Goal: Task Accomplishment & Management: Manage account settings

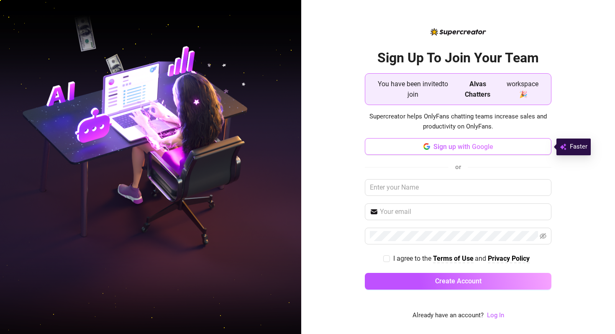
click at [355, 150] on span "Sign up with Google" at bounding box center [464, 147] width 60 height 8
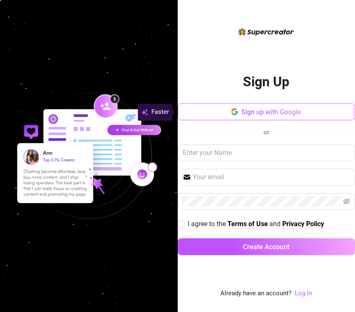
click at [261, 113] on span "Sign up with Google" at bounding box center [271, 112] width 60 height 8
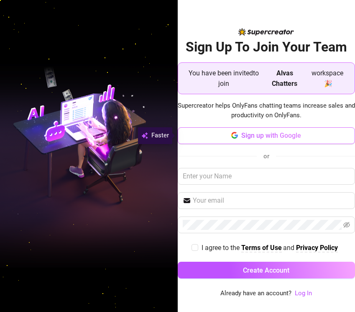
click at [262, 136] on span "Sign up with Google" at bounding box center [271, 135] width 60 height 8
click at [274, 135] on span "Sign up with Google" at bounding box center [271, 135] width 60 height 8
click at [265, 136] on span "Sign up with Google" at bounding box center [271, 135] width 60 height 8
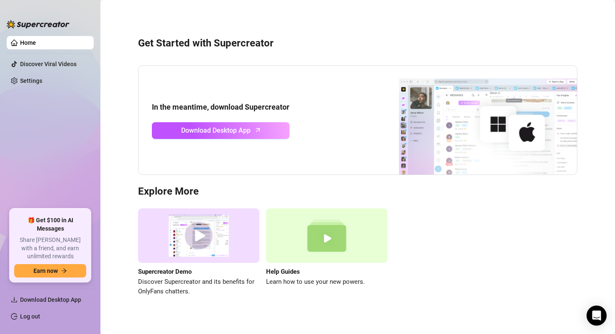
click at [36, 40] on link "Home" at bounding box center [28, 42] width 16 height 7
click at [33, 84] on link "Settings" at bounding box center [31, 80] width 22 height 7
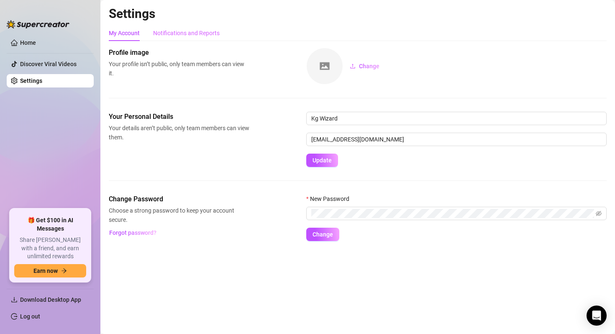
click at [191, 28] on div "Notifications and Reports" at bounding box center [186, 33] width 67 height 16
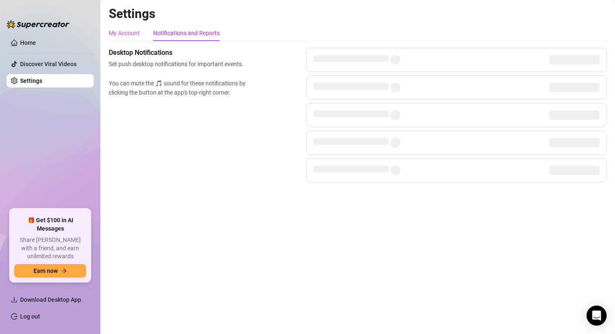
click at [129, 31] on div "My Account" at bounding box center [124, 32] width 31 height 9
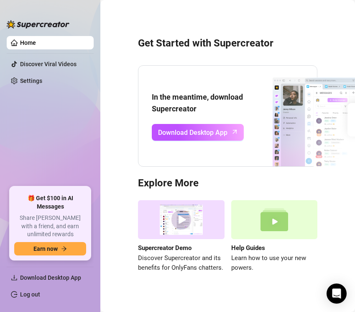
click at [36, 46] on link "Home" at bounding box center [28, 42] width 16 height 7
click at [42, 84] on link "Settings" at bounding box center [31, 80] width 22 height 7
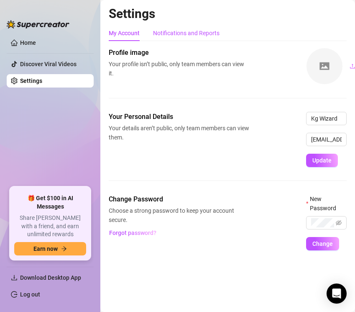
click at [194, 34] on div "Notifications and Reports" at bounding box center [186, 32] width 67 height 9
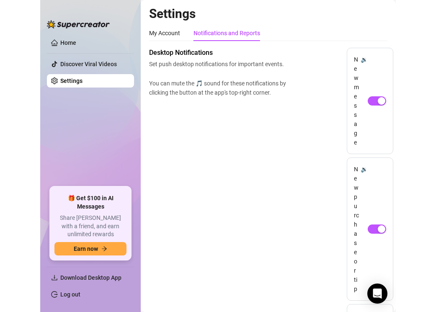
scroll to position [0, 3]
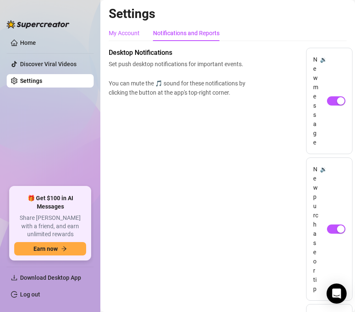
click at [114, 35] on div "My Account" at bounding box center [124, 32] width 31 height 9
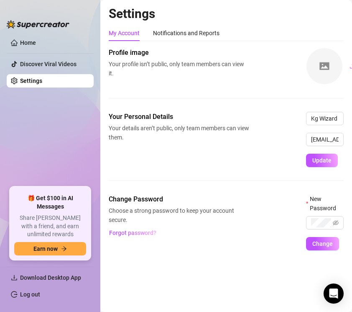
click at [180, 278] on main "Settings My Account Notifications and Reports Profile image Your profile isn’t …" at bounding box center [226, 156] width 252 height 312
click at [222, 259] on div "Settings My Account Notifications and Reports Profile image Your profile isn’t …" at bounding box center [226, 133] width 235 height 254
click at [36, 41] on link "Home" at bounding box center [28, 42] width 16 height 7
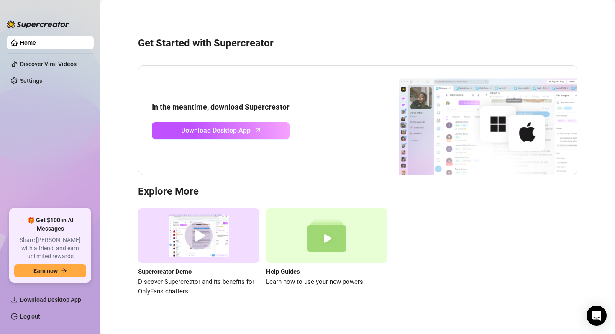
click at [13, 28] on img at bounding box center [38, 24] width 63 height 8
click at [11, 28] on img at bounding box center [38, 24] width 63 height 8
click at [20, 41] on link "Home" at bounding box center [28, 42] width 16 height 7
click at [20, 80] on link "Settings" at bounding box center [31, 80] width 22 height 7
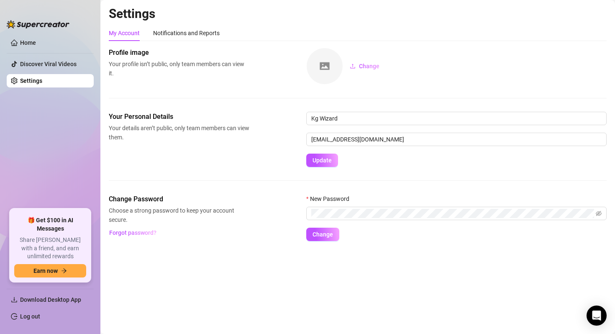
click at [35, 18] on div at bounding box center [38, 20] width 63 height 25
